Goal: Check status: Check status

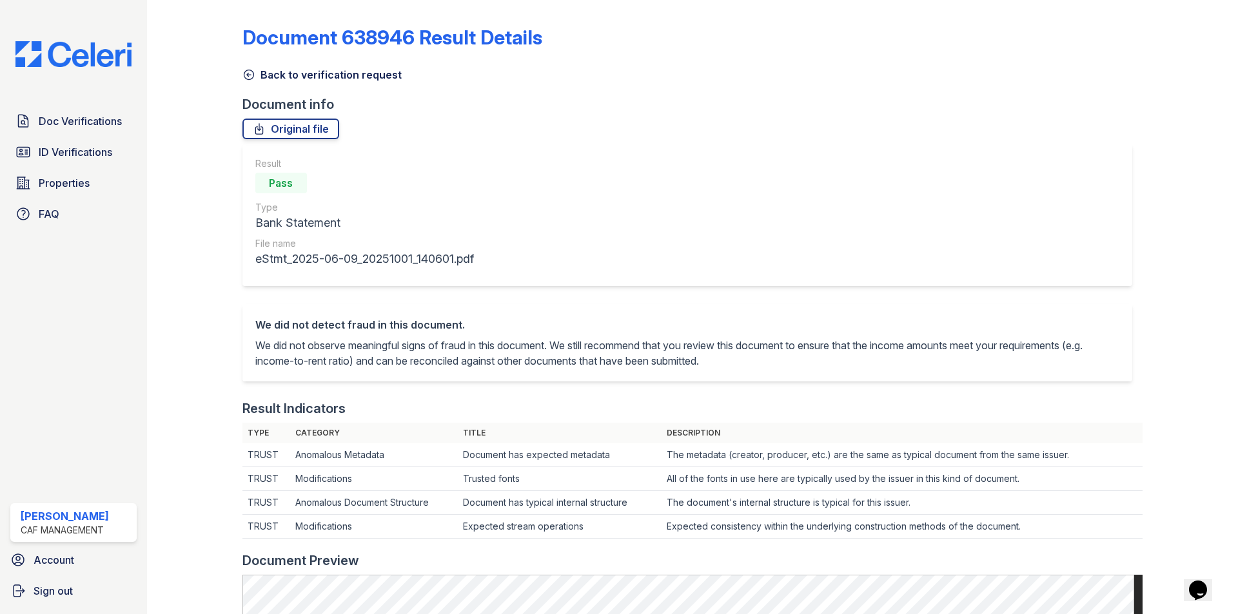
scroll to position [451, 0]
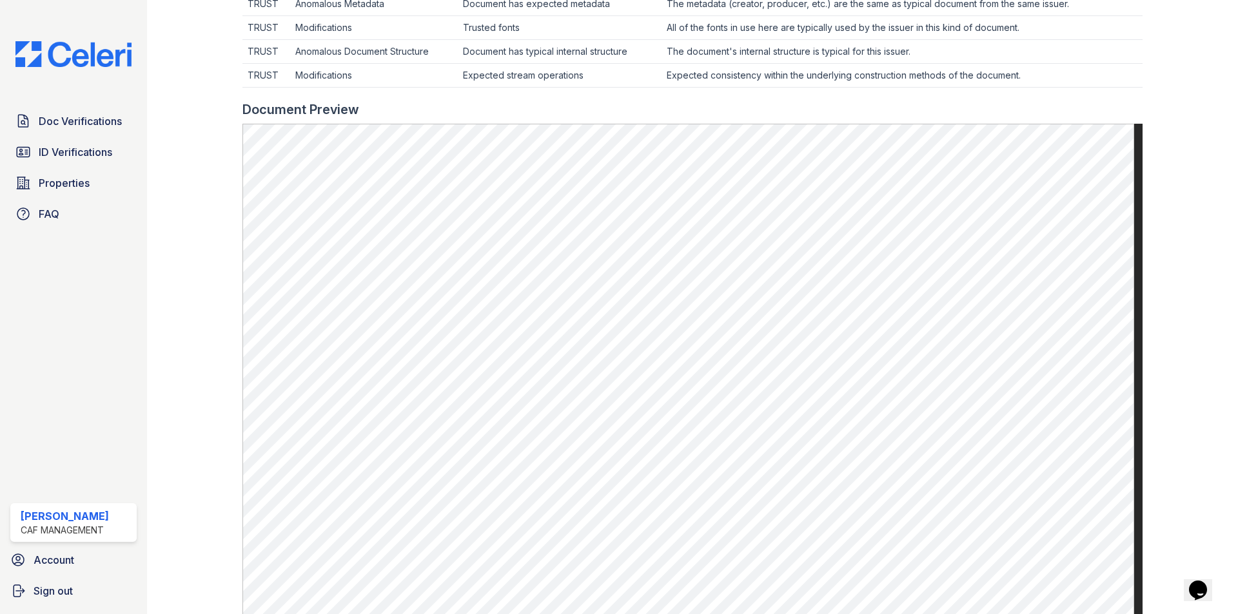
click at [52, 137] on div "Doc Verifications ID Verifications Properties FAQ" at bounding box center [73, 167] width 137 height 119
click at [52, 151] on span "ID Verifications" at bounding box center [75, 151] width 73 height 15
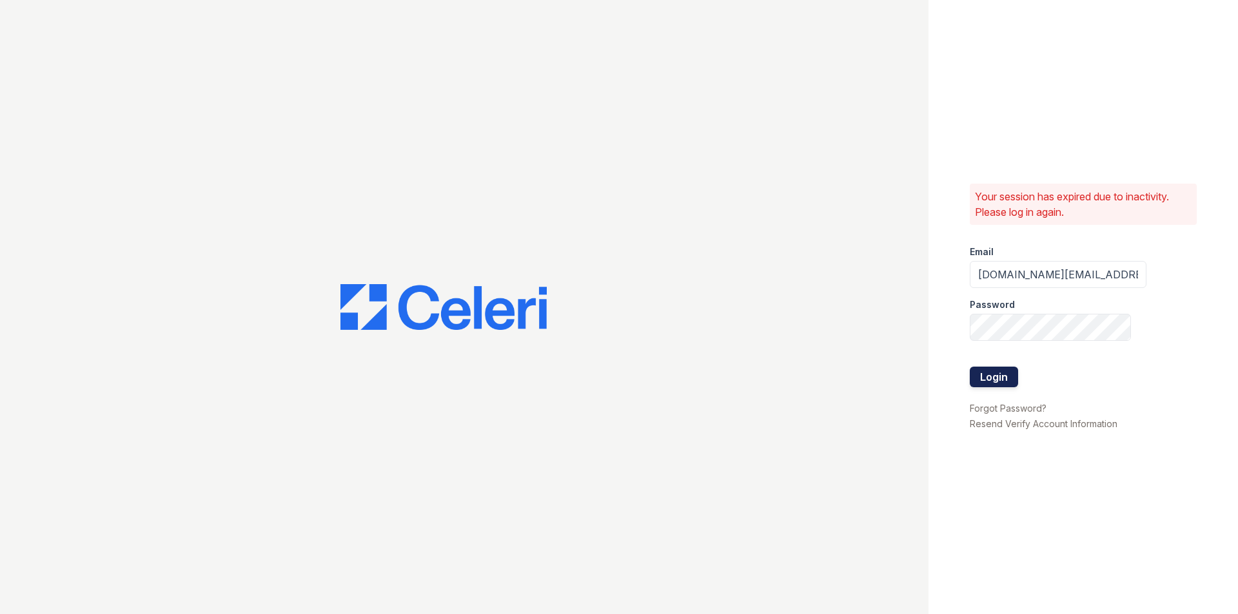
click at [1008, 386] on button "Login" at bounding box center [994, 377] width 48 height 21
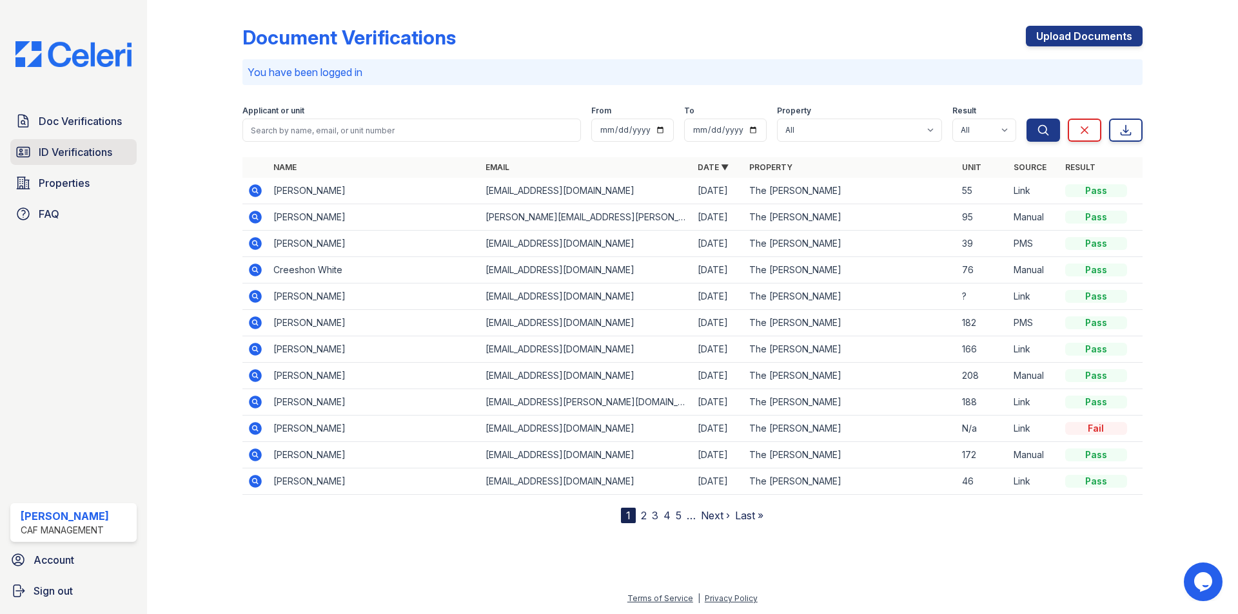
click at [34, 155] on link "ID Verifications" at bounding box center [73, 152] width 126 height 26
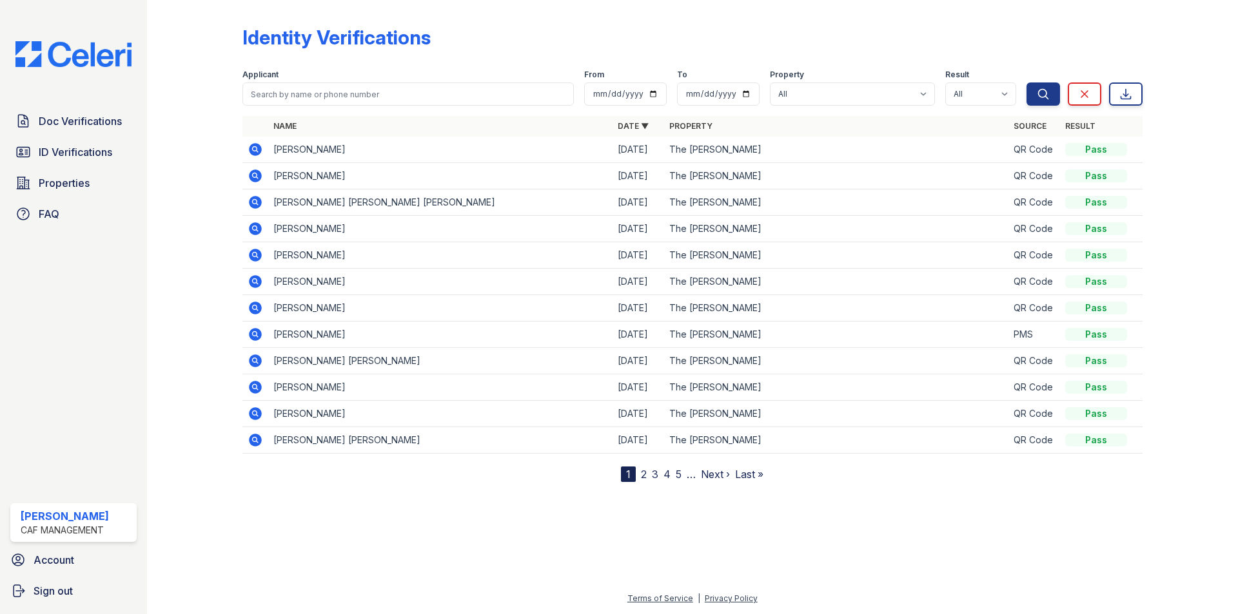
click at [255, 153] on icon at bounding box center [255, 149] width 13 height 13
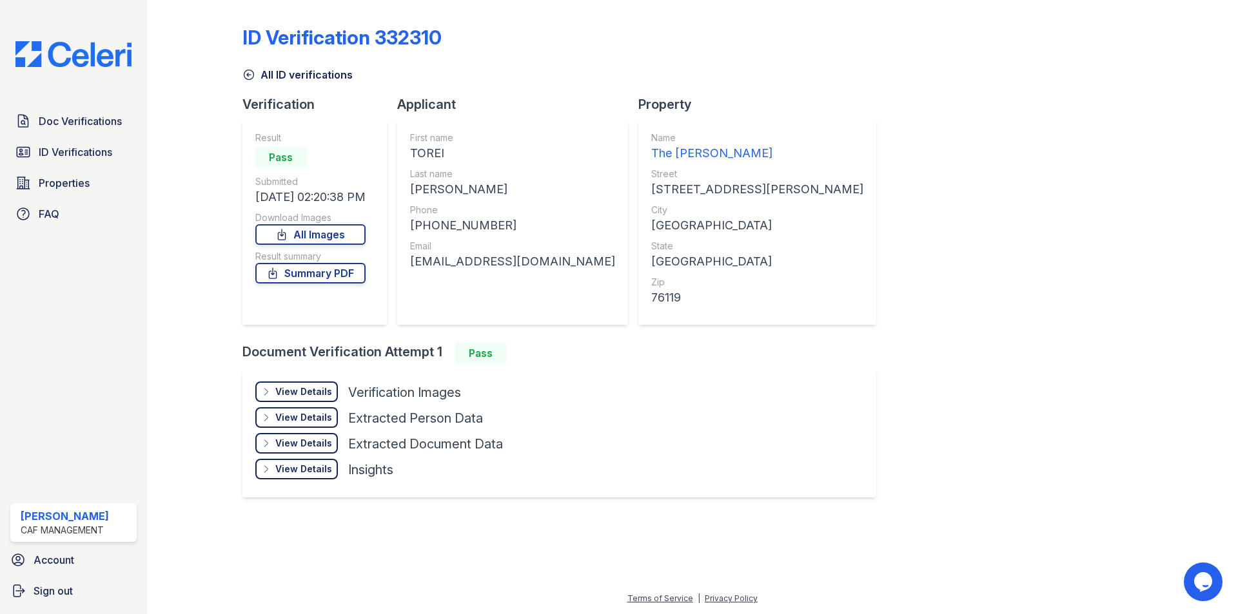
click at [483, 222] on div "[PHONE_NUMBER]" at bounding box center [512, 226] width 205 height 18
click at [484, 222] on div "[PHONE_NUMBER]" at bounding box center [512, 226] width 205 height 18
copy div "18176914726"
drag, startPoint x: 845, startPoint y: 199, endPoint x: 534, endPoint y: 121, distance: 320.4
click at [845, 200] on div "ID Verification 332310 All ID verifications Verification Result Pass Submitted …" at bounding box center [692, 260] width 900 height 511
